Goal: Task Accomplishment & Management: Complete application form

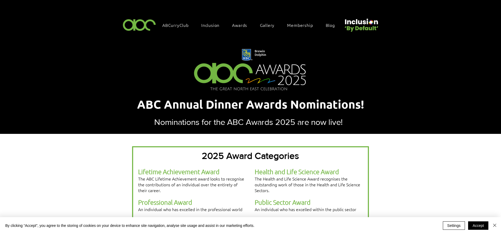
select select "**********"
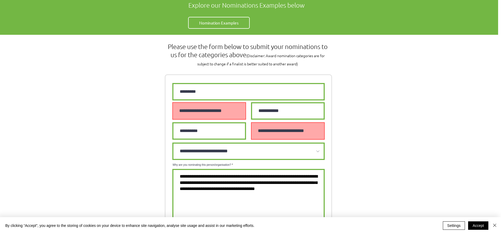
click at [252, 172] on textarea "Why are you nominating this person/organisation?" at bounding box center [248, 198] width 152 height 58
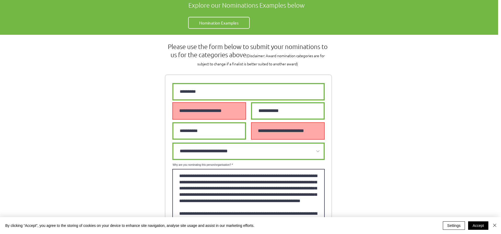
scroll to position [0, 0]
click at [261, 169] on textarea "Why are you nominating this person/organisation?" at bounding box center [248, 198] width 152 height 58
click at [275, 169] on textarea "Why are you nominating this person/organisation?" at bounding box center [248, 198] width 152 height 58
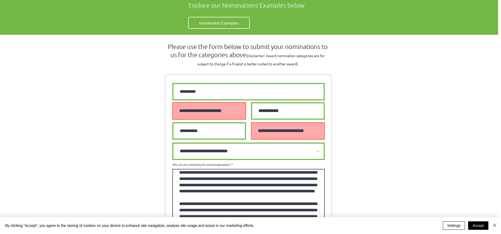
scroll to position [183, 0]
click at [242, 210] on textarea "Why are you nominating this person/organisation?" at bounding box center [248, 198] width 152 height 58
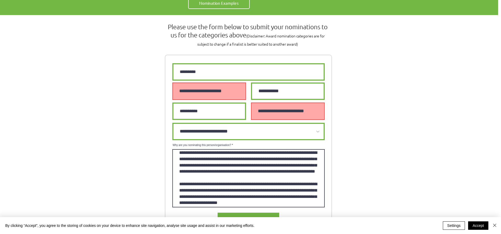
scroll to position [338, 3]
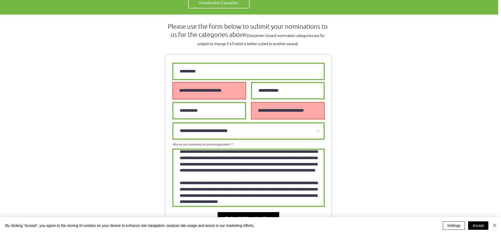
type textarea "**********"
click at [237, 212] on button "Submit Nomination" at bounding box center [249, 219] width 62 height 14
select select "Which award category are you nominating person/organisation for?"
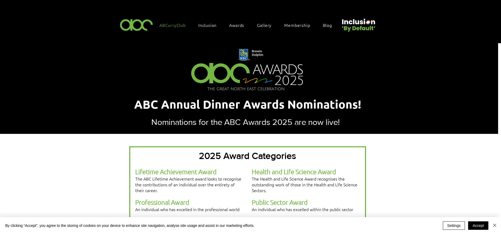
scroll to position [0, 3]
